Goal: Task Accomplishment & Management: Manage account settings

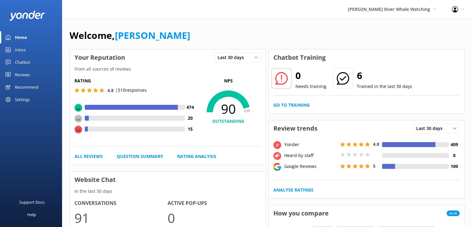
click at [25, 77] on div "Reviews" at bounding box center [22, 74] width 15 height 12
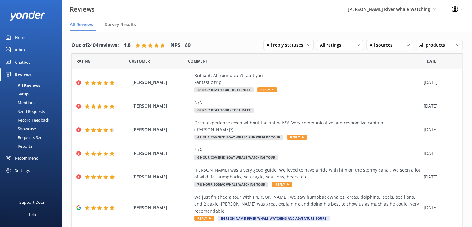
click at [25, 102] on div "Mentions" at bounding box center [20, 102] width 32 height 9
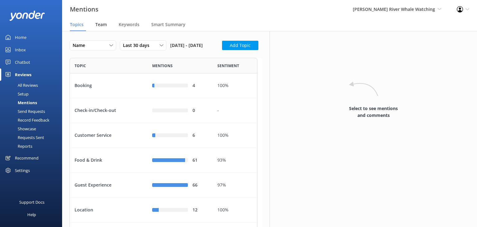
click at [103, 25] on span "Team" at bounding box center [100, 24] width 11 height 6
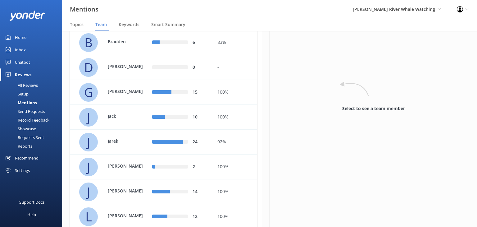
scroll to position [124, 0]
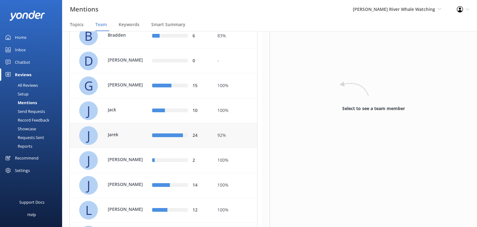
click at [137, 138] on p "Jarek" at bounding box center [128, 134] width 40 height 7
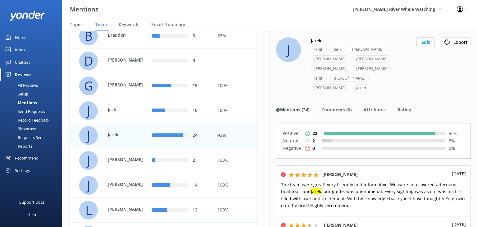
click at [421, 43] on button "Edit" at bounding box center [425, 42] width 18 height 10
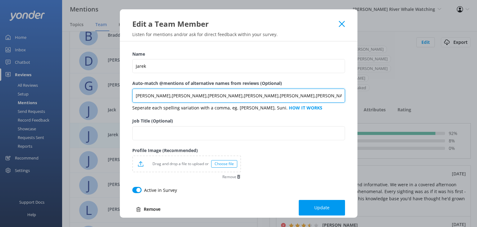
click at [268, 92] on input "[PERSON_NAME],[PERSON_NAME],[PERSON_NAME],[PERSON_NAME],[PERSON_NAME],[PERSON_N…" at bounding box center [238, 95] width 213 height 14
type input "[PERSON_NAME],[PERSON_NAME],[PERSON_NAME],[PERSON_NAME],[PERSON_NAME],[PERSON_N…"
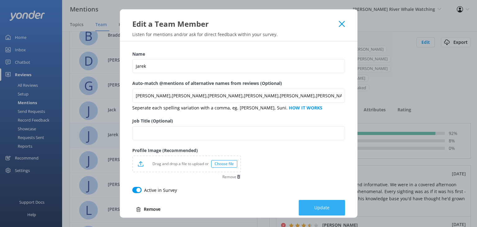
click at [322, 202] on button "Update" at bounding box center [322, 208] width 46 height 16
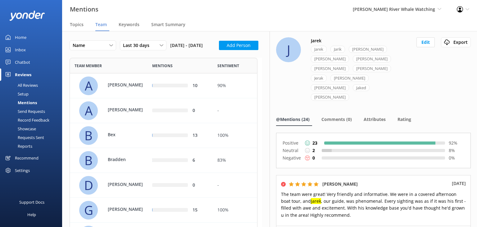
scroll to position [458, 183]
